Goal: Use online tool/utility: Use online tool/utility

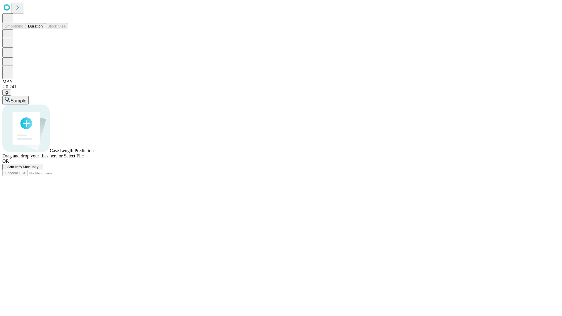
click at [43, 29] on button "Duration" at bounding box center [35, 26] width 19 height 6
click at [26, 98] on span "Sample" at bounding box center [19, 100] width 16 height 5
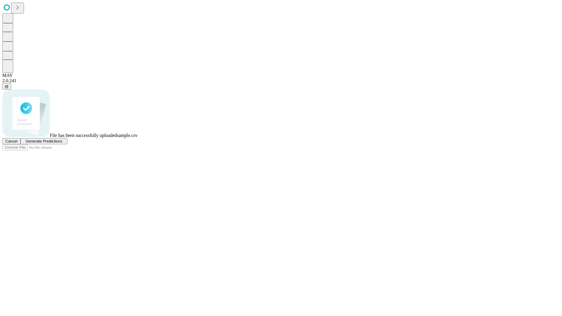
click at [62, 144] on span "Generate Predictions" at bounding box center [43, 141] width 37 height 4
